Goal: Book appointment/travel/reservation

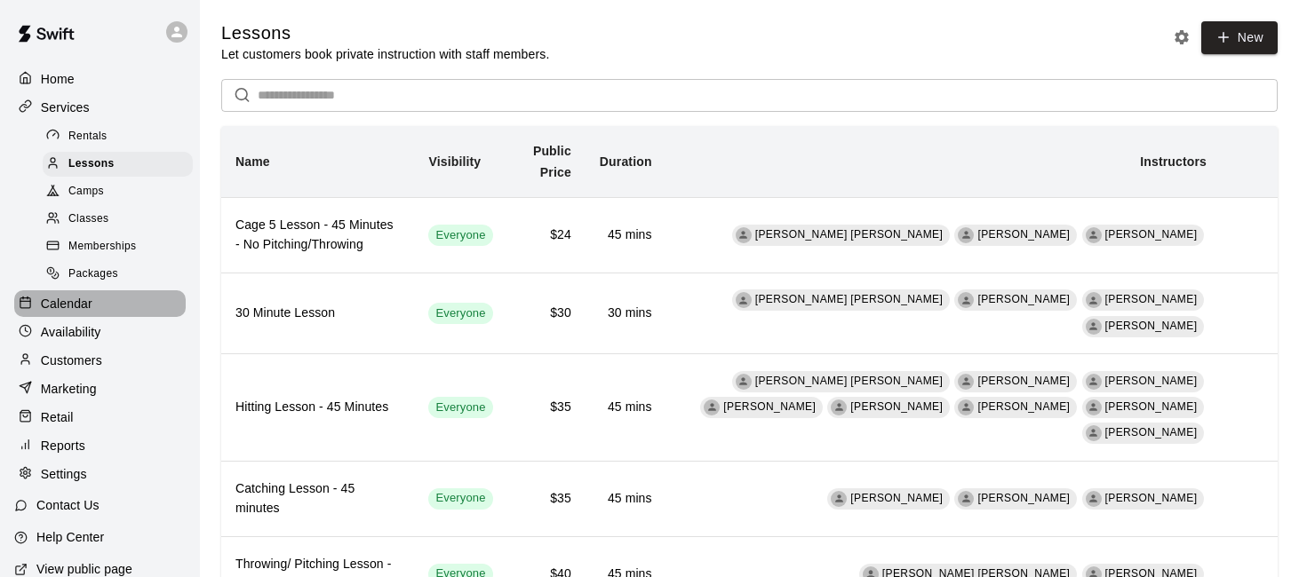
click at [70, 299] on p "Calendar" at bounding box center [67, 304] width 52 height 18
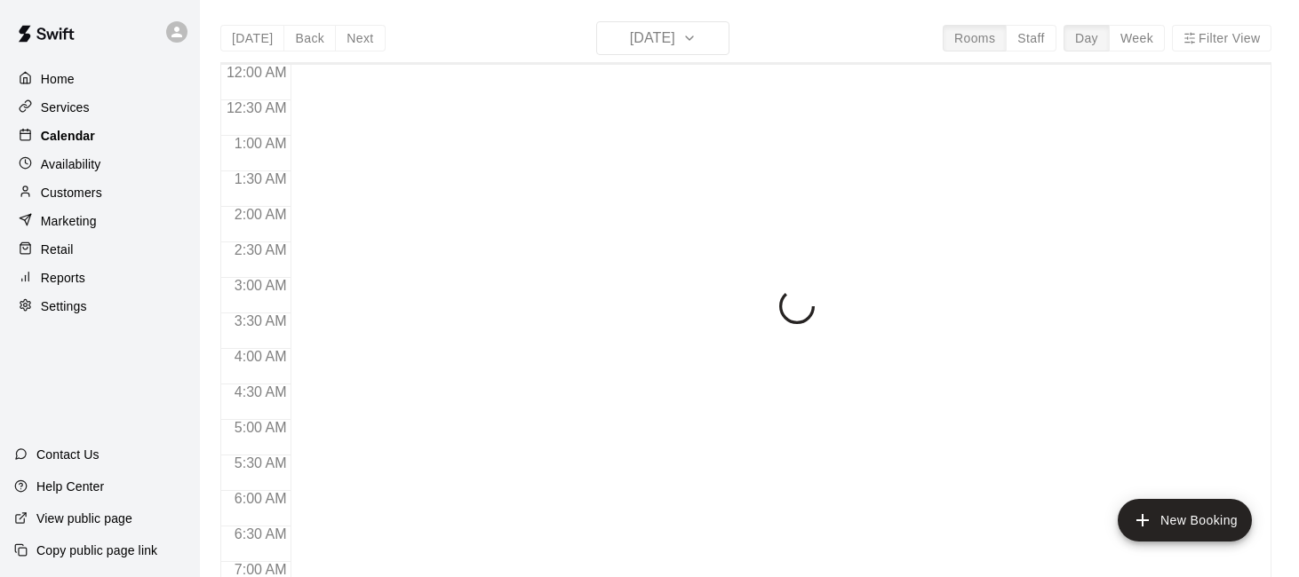
scroll to position [1128, 0]
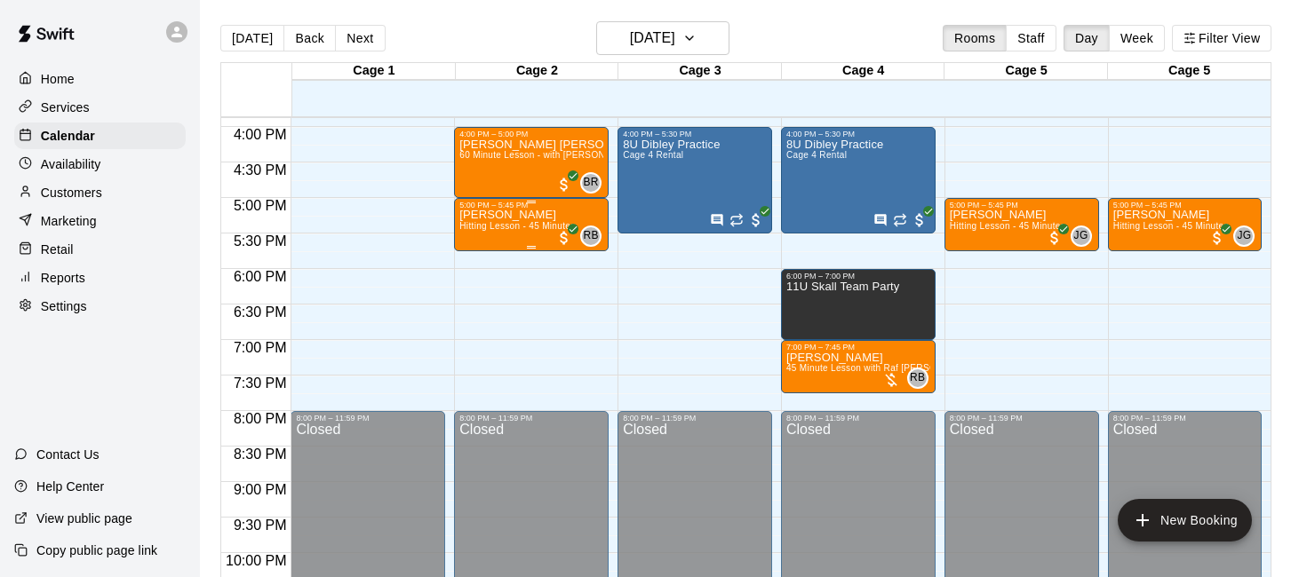
click at [527, 230] on span "Hitting Lesson - 45 Minutes" at bounding box center [516, 226] width 115 height 10
click at [519, 280] on div at bounding box center [649, 288] width 1299 height 577
click at [1033, 228] on span "Hitting Lesson - 45 Minutes" at bounding box center [1007, 226] width 115 height 10
click at [973, 243] on icon "edit" at bounding box center [967, 240] width 21 height 21
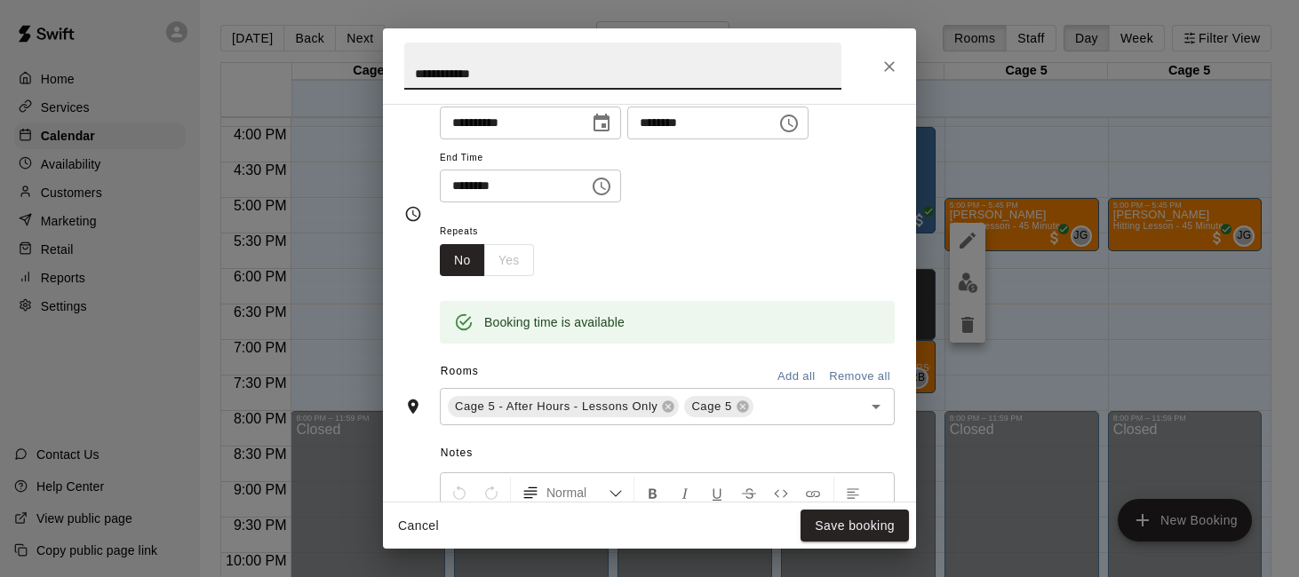
scroll to position [259, 0]
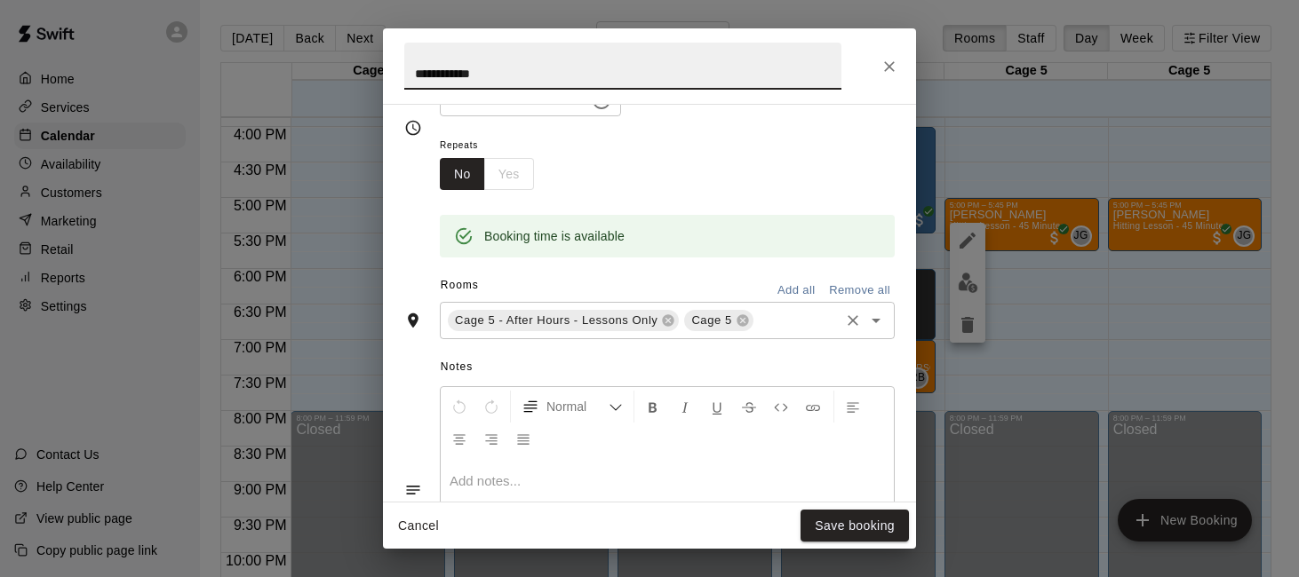
click at [854, 328] on icon "Clear" at bounding box center [853, 321] width 18 height 18
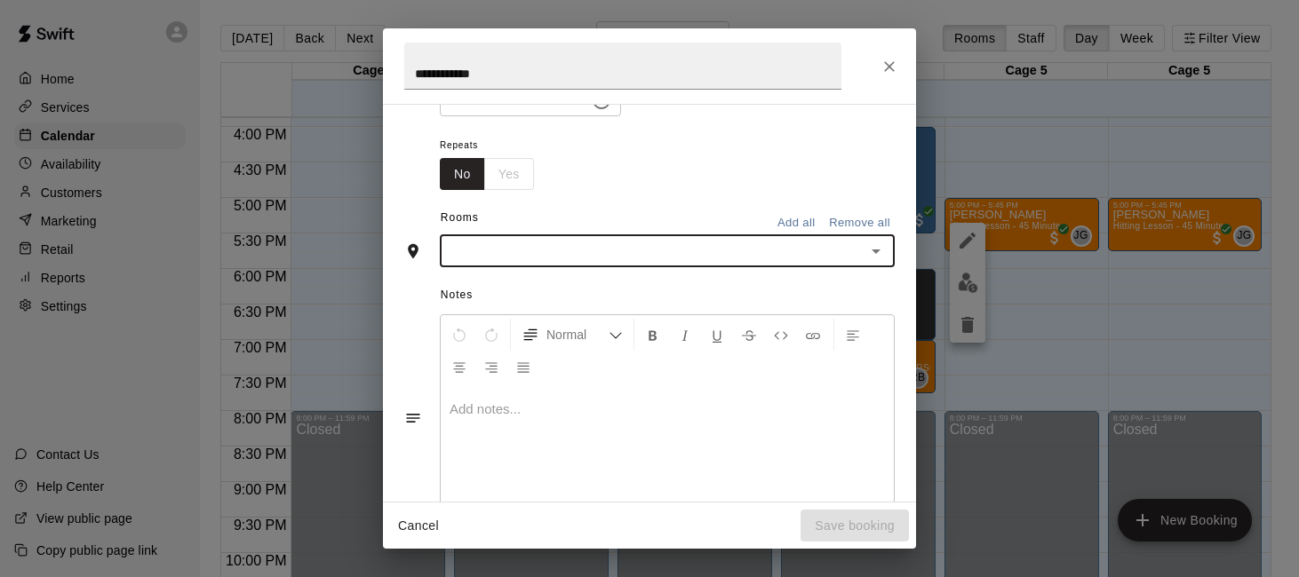
scroll to position [225, 0]
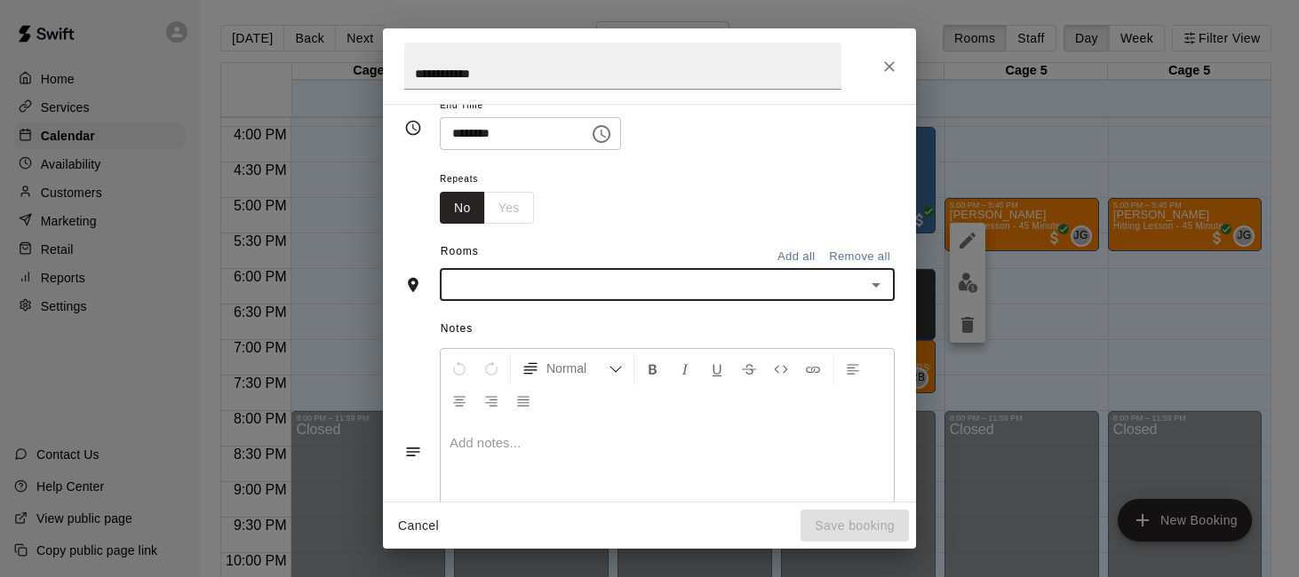
click at [768, 289] on input "text" at bounding box center [652, 285] width 415 height 22
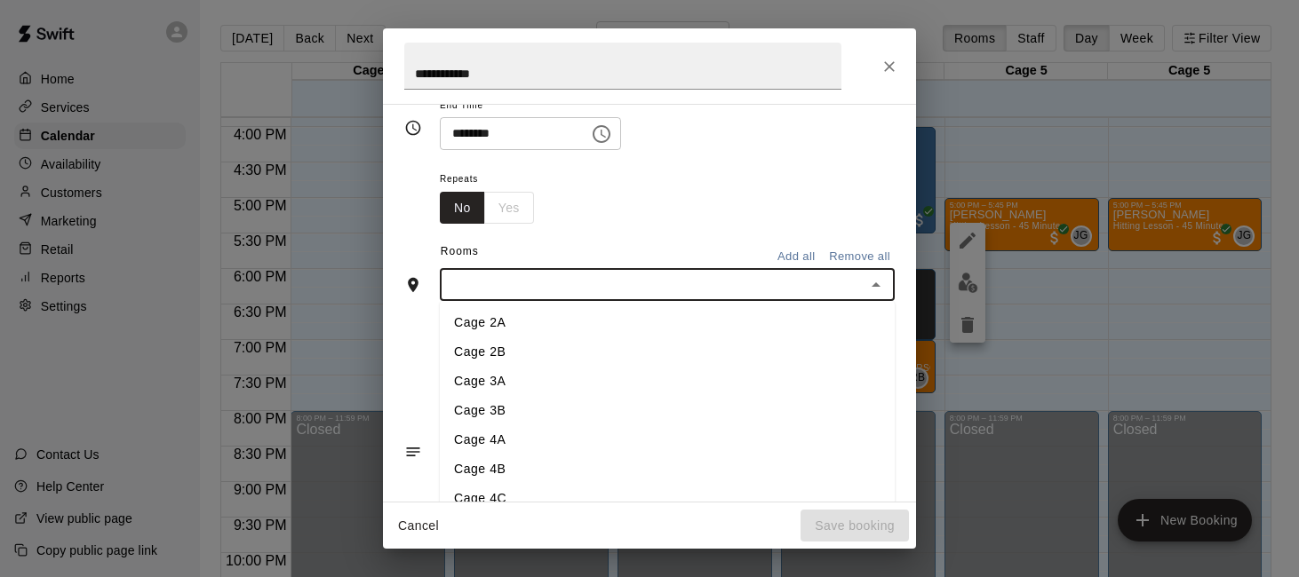
click at [723, 355] on li "Cage 2B" at bounding box center [667, 352] width 455 height 29
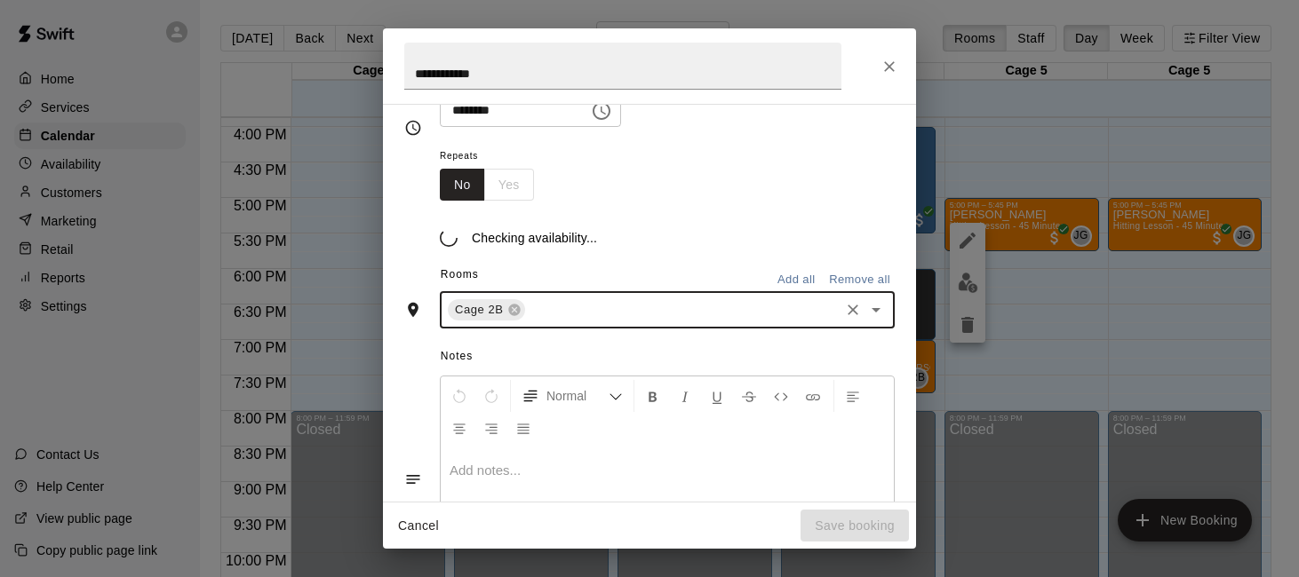
scroll to position [259, 0]
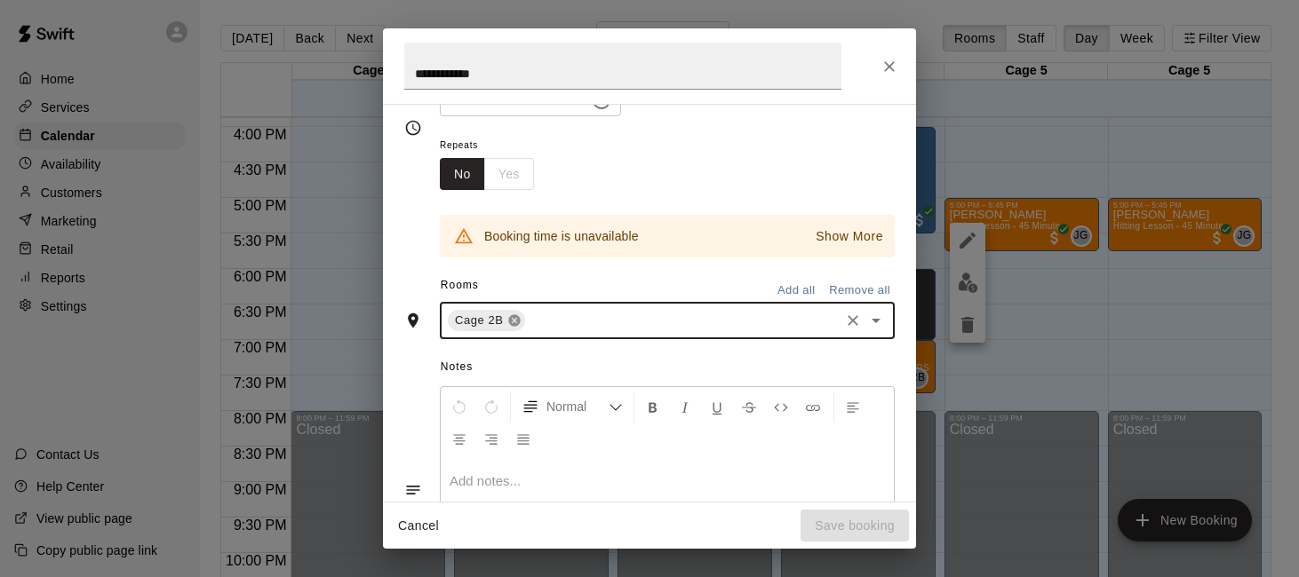
click at [512, 321] on icon at bounding box center [514, 321] width 12 height 12
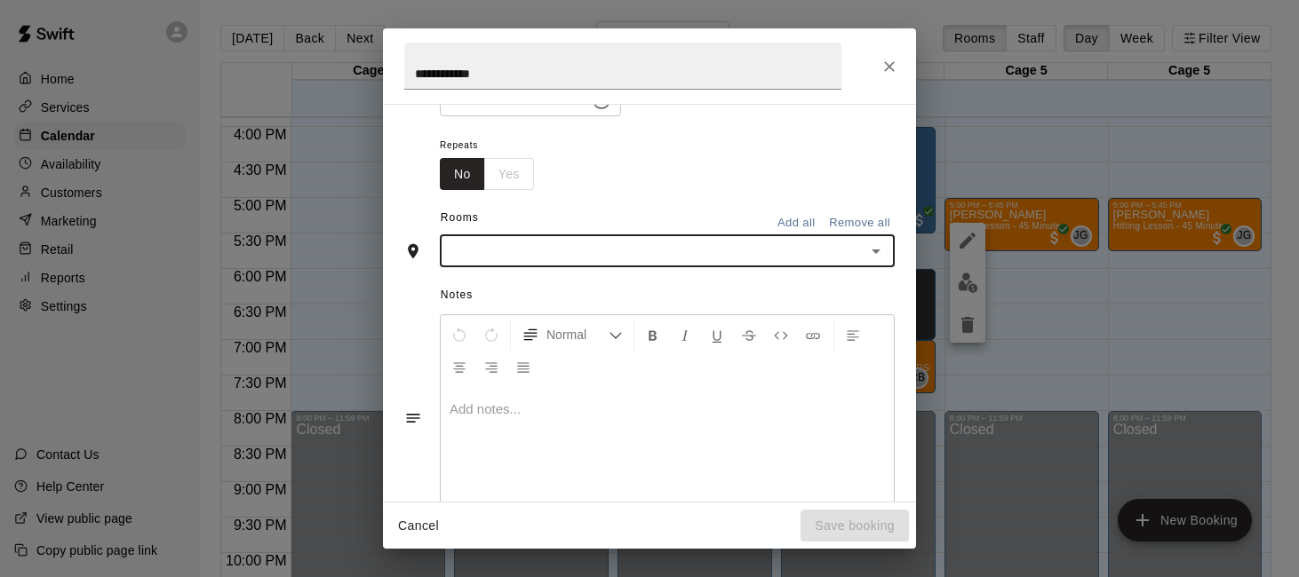
scroll to position [225, 0]
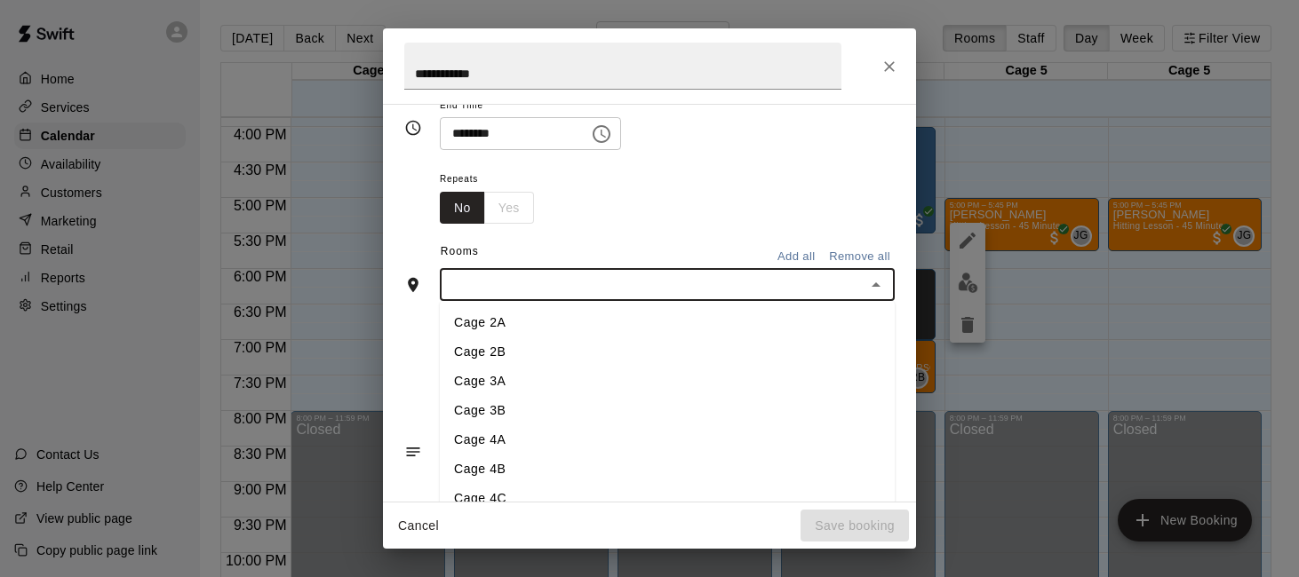
click at [488, 321] on li "Cage 2A" at bounding box center [667, 322] width 455 height 29
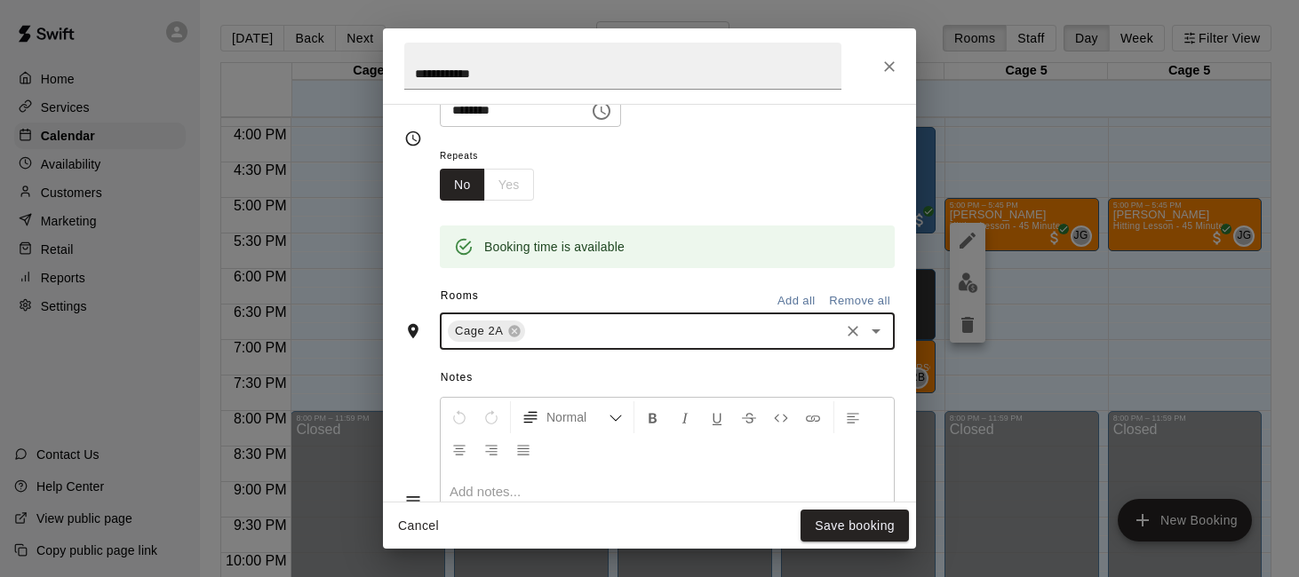
scroll to position [259, 0]
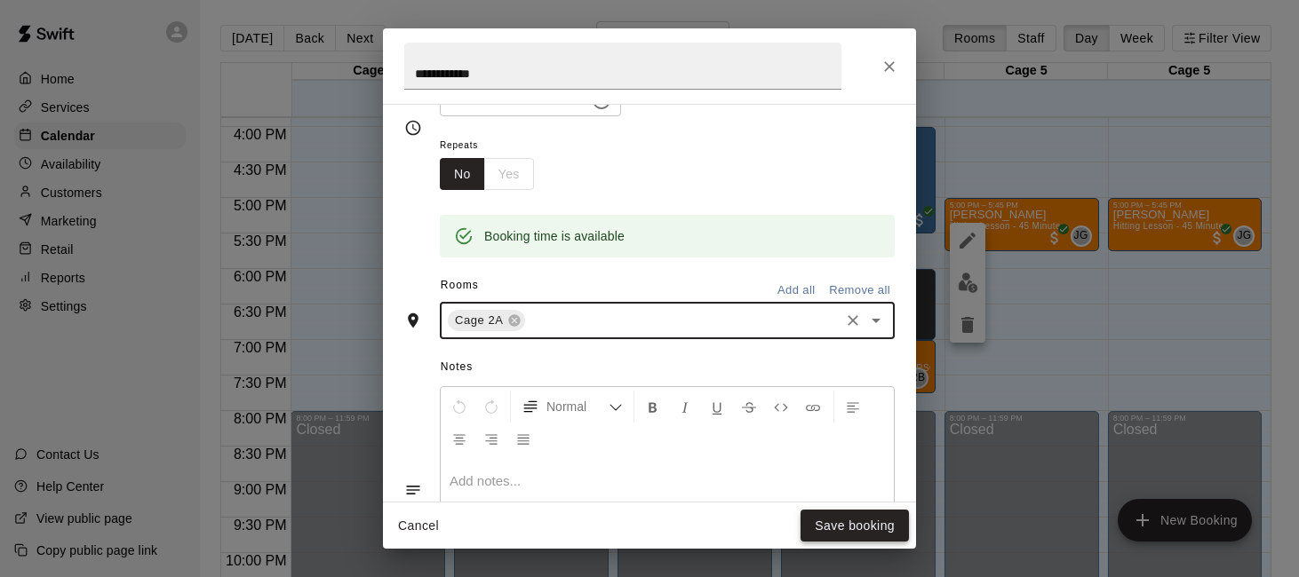
click at [847, 527] on button "Save booking" at bounding box center [854, 526] width 108 height 33
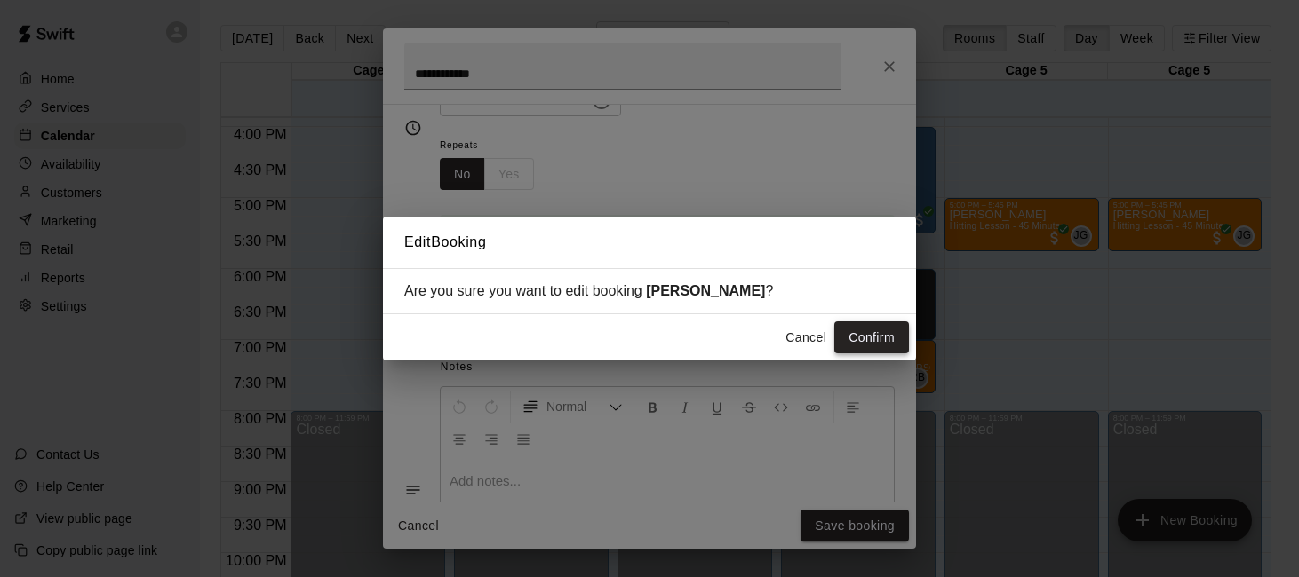
click at [865, 327] on button "Confirm" at bounding box center [871, 338] width 75 height 33
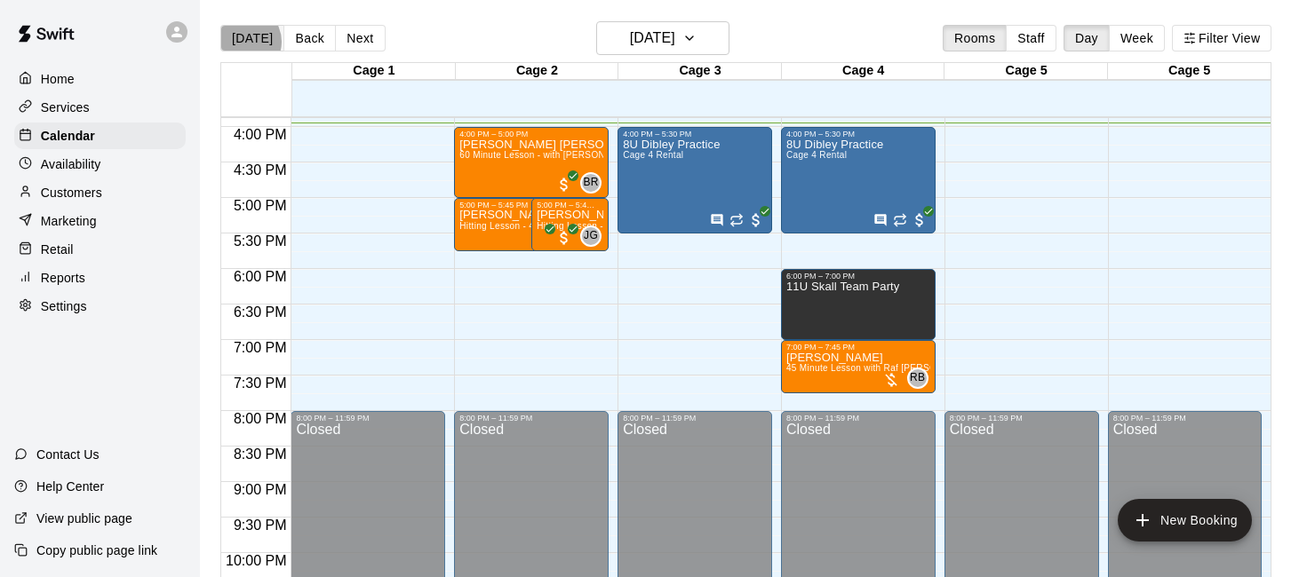
click at [243, 42] on button "[DATE]" at bounding box center [252, 38] width 64 height 27
click at [699, 43] on button "[DATE]" at bounding box center [662, 38] width 133 height 34
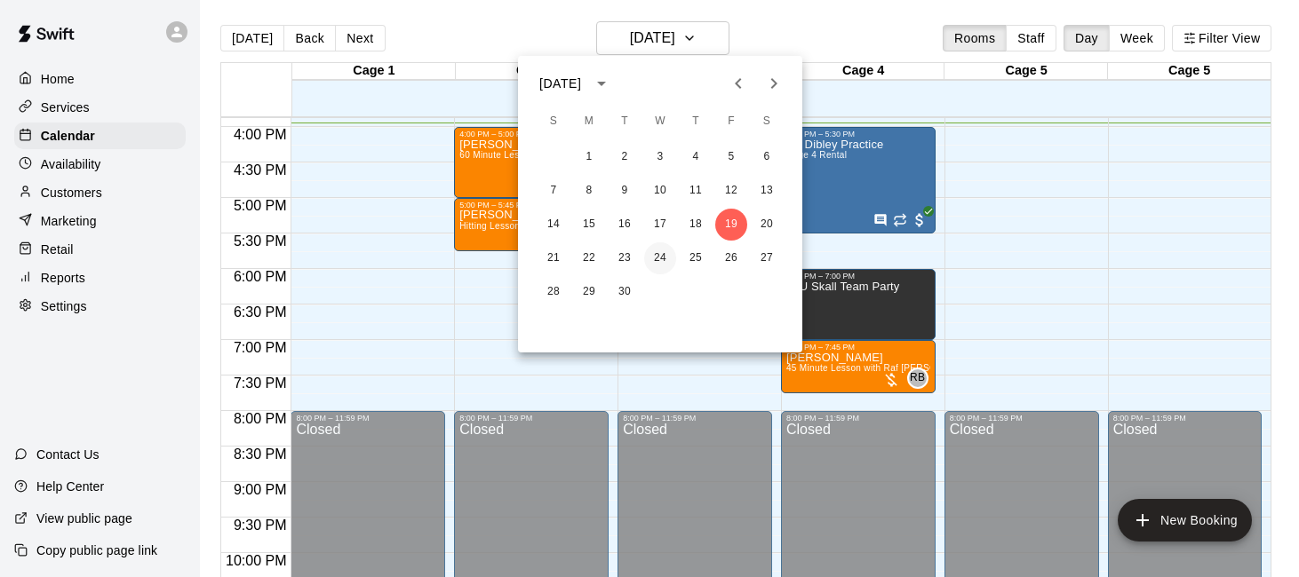
click at [657, 262] on button "24" at bounding box center [660, 259] width 32 height 32
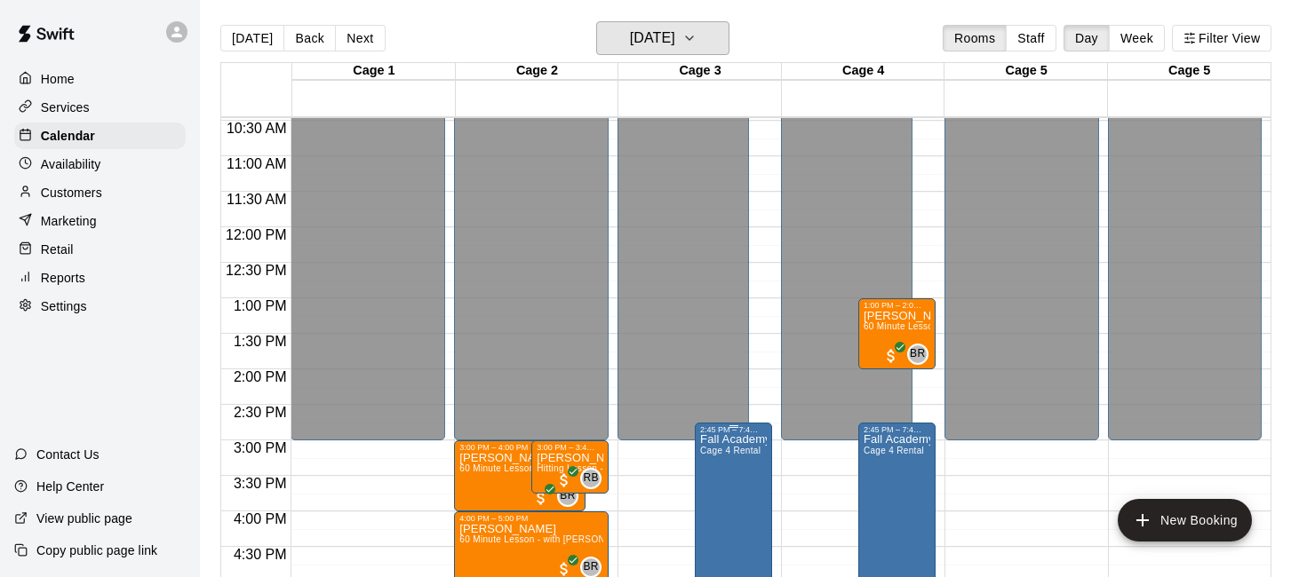
scroll to position [720, 0]
